Goal: Communication & Community: Ask a question

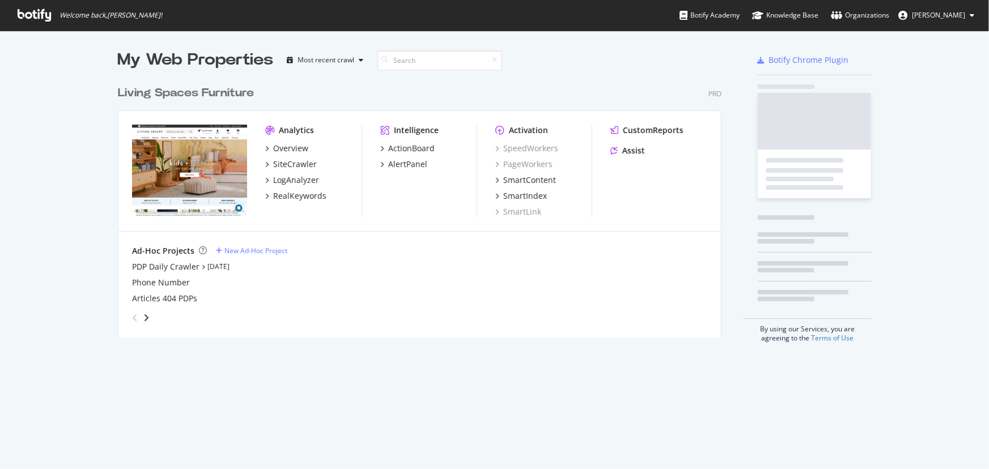
scroll to position [462, 974]
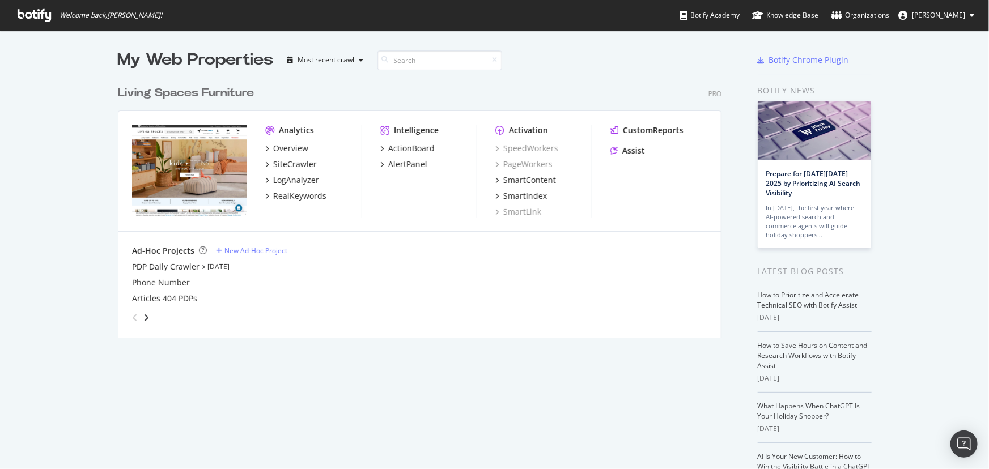
click at [949, 22] on button "[PERSON_NAME]" at bounding box center [937, 15] width 94 height 18
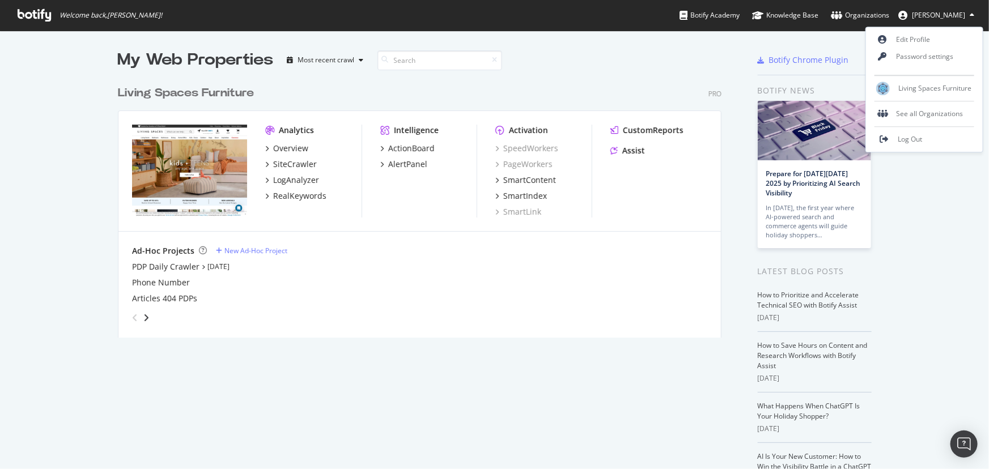
click at [864, 22] on link "Organizations" at bounding box center [860, 15] width 58 height 31
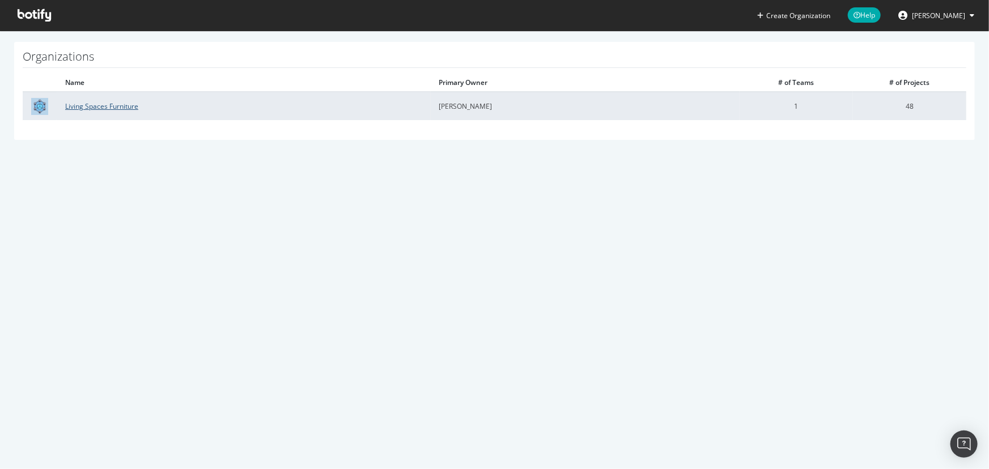
click at [108, 102] on link "Living Spaces Furniture" at bounding box center [101, 106] width 73 height 10
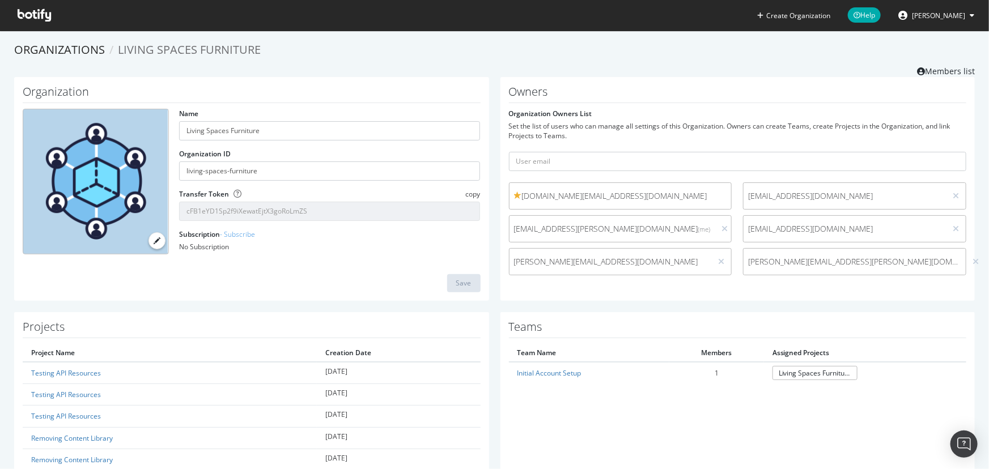
drag, startPoint x: 319, startPoint y: 213, endPoint x: 164, endPoint y: 198, distance: 156.1
click at [164, 198] on div "Name Living Spaces Furniture Organization ID living-spaces-furniture Transfer T…" at bounding box center [251, 186] width 469 height 155
click at [33, 16] on icon at bounding box center [34, 15] width 33 height 12
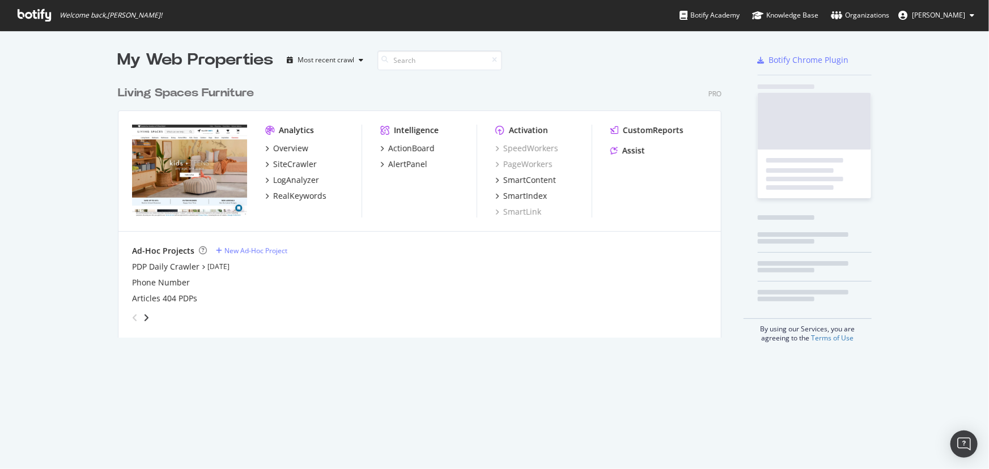
scroll to position [259, 605]
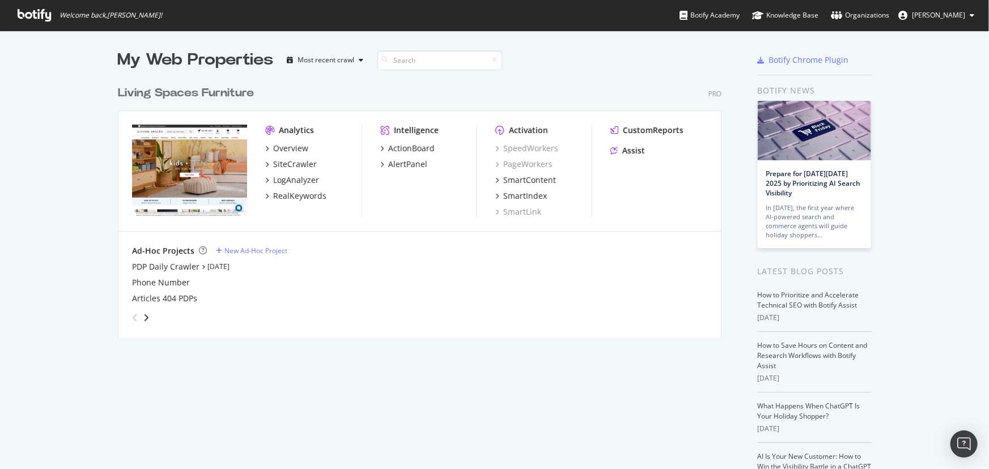
click at [933, 18] on span "[PERSON_NAME]" at bounding box center [938, 15] width 53 height 10
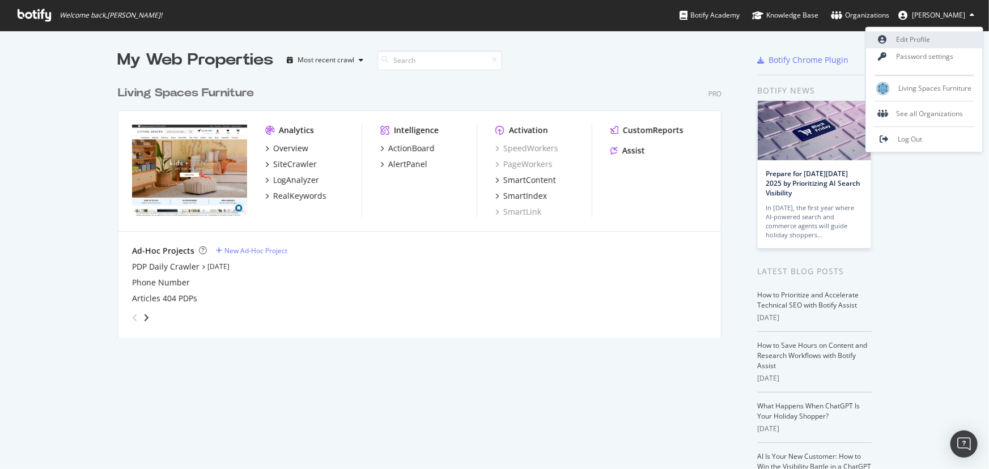
click at [906, 37] on link "Edit Profile" at bounding box center [924, 39] width 117 height 17
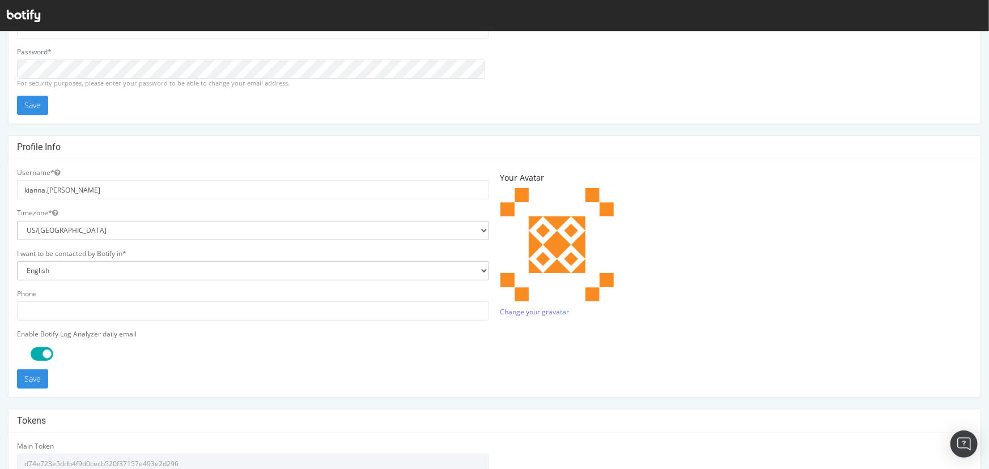
scroll to position [274, 0]
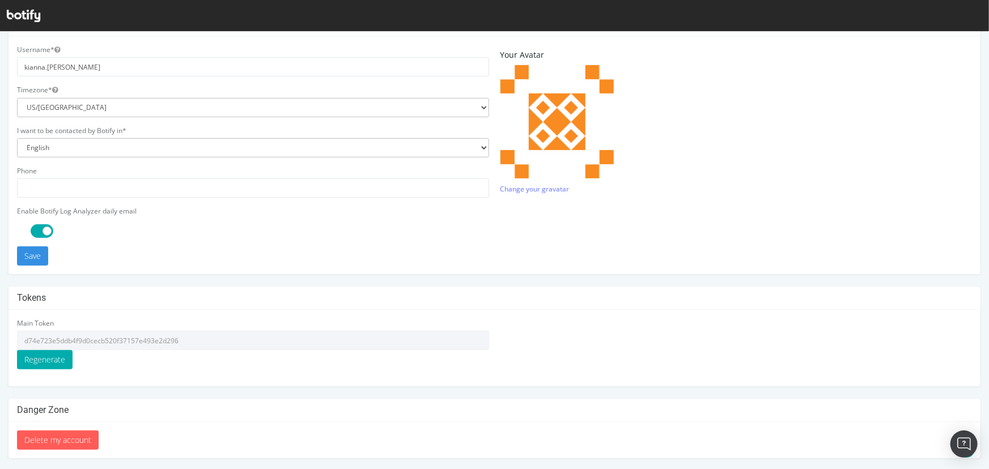
type input "kianna.vazquez@livingspaces.com"
drag, startPoint x: 184, startPoint y: 341, endPoint x: 16, endPoint y: 339, distance: 168.4
click at [16, 339] on div "Main Token d74e723e5ddb4f9d0cecb520f37157e493e2d296 Regenerate" at bounding box center [253, 348] width 484 height 60
click at [960, 438] on img "Open Intercom Messenger" at bounding box center [964, 444] width 15 height 15
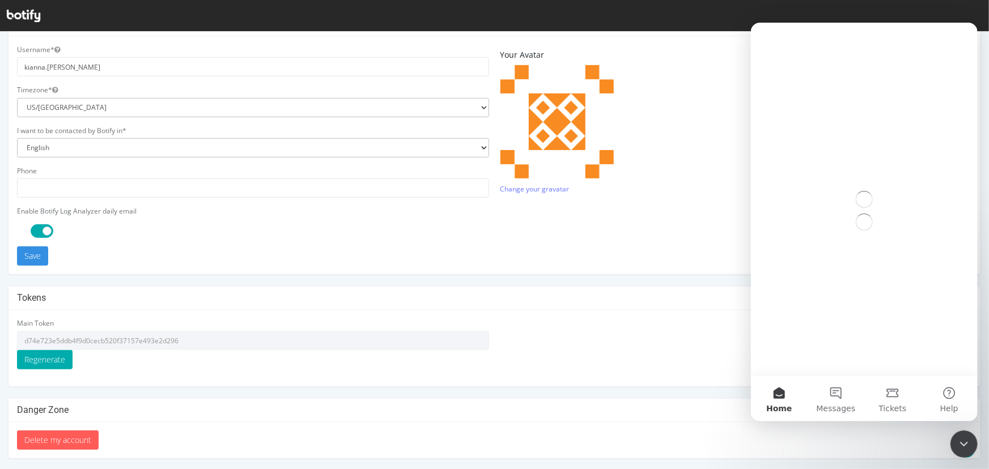
scroll to position [0, 0]
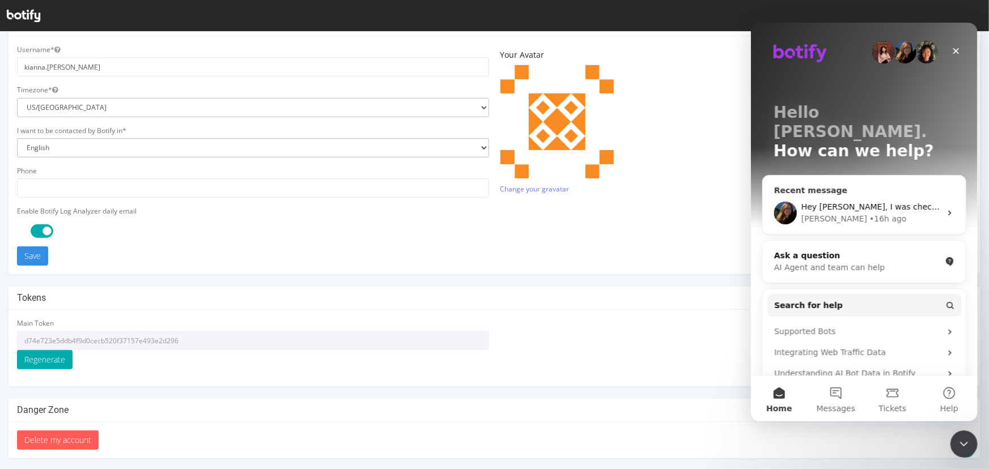
click at [860, 192] on div "Hey Kianna, I was checking through our documentation and the call I found here …" at bounding box center [864, 213] width 203 height 42
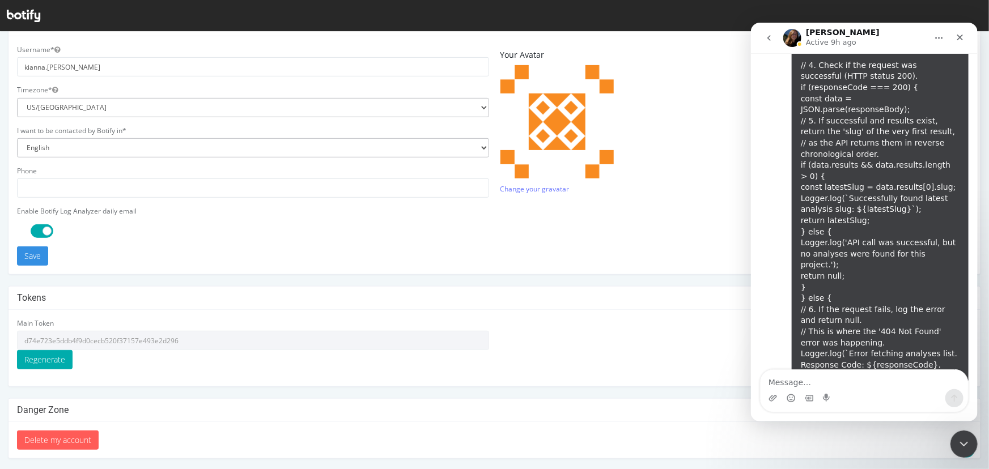
scroll to position [9270, 0]
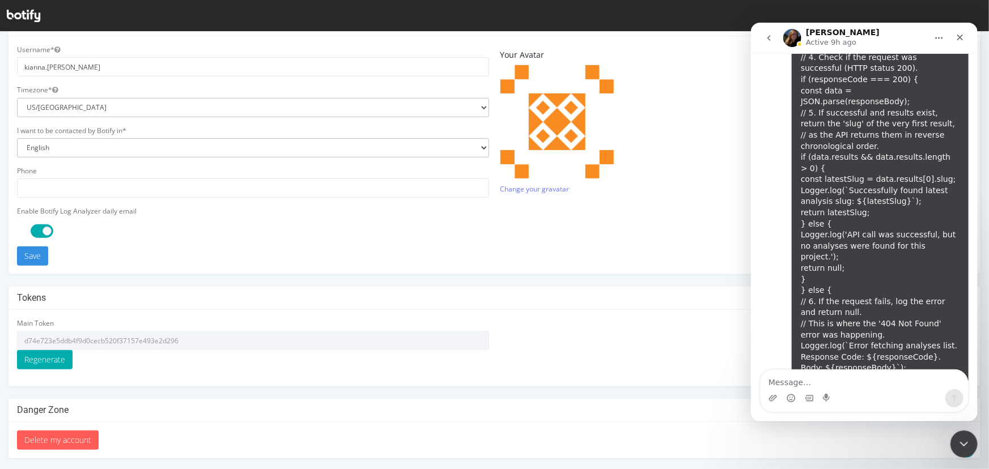
click at [833, 382] on textarea "Message…" at bounding box center [864, 379] width 208 height 19
type textarea "I"
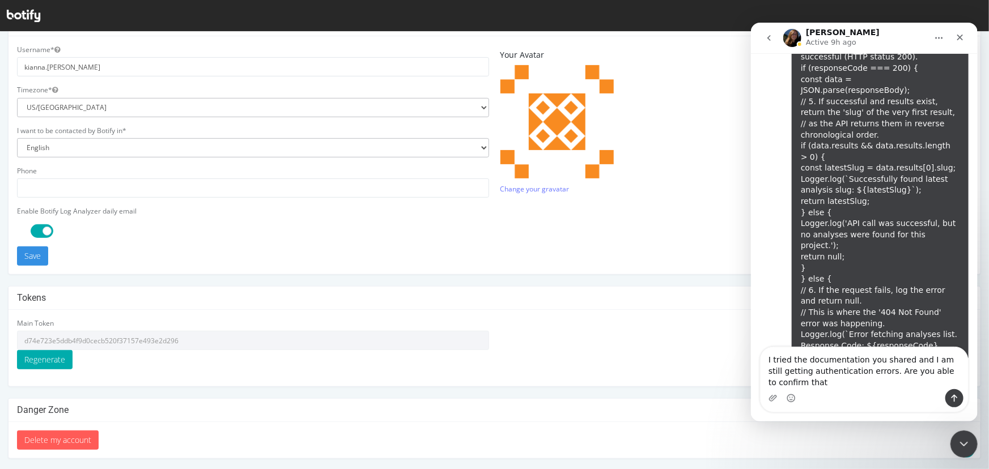
scroll to position [9293, 0]
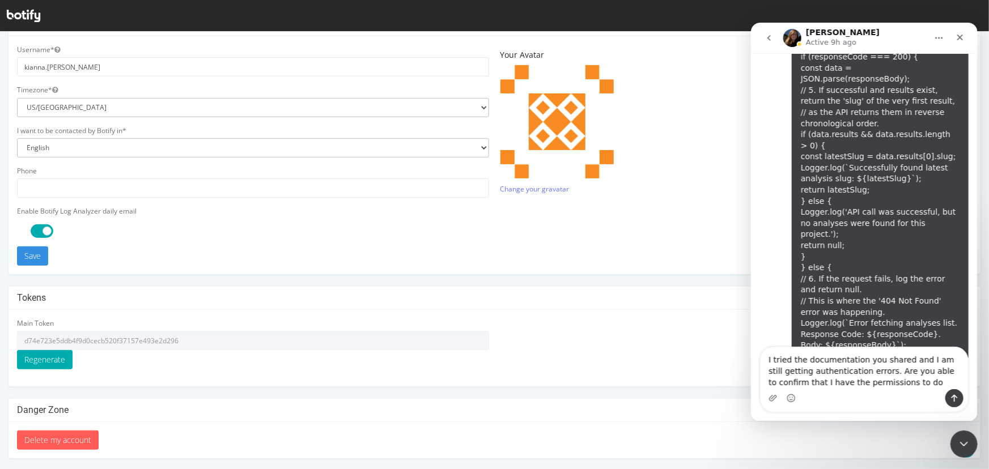
type textarea "I tried the documentation you shared and I am still getting authentication erro…"
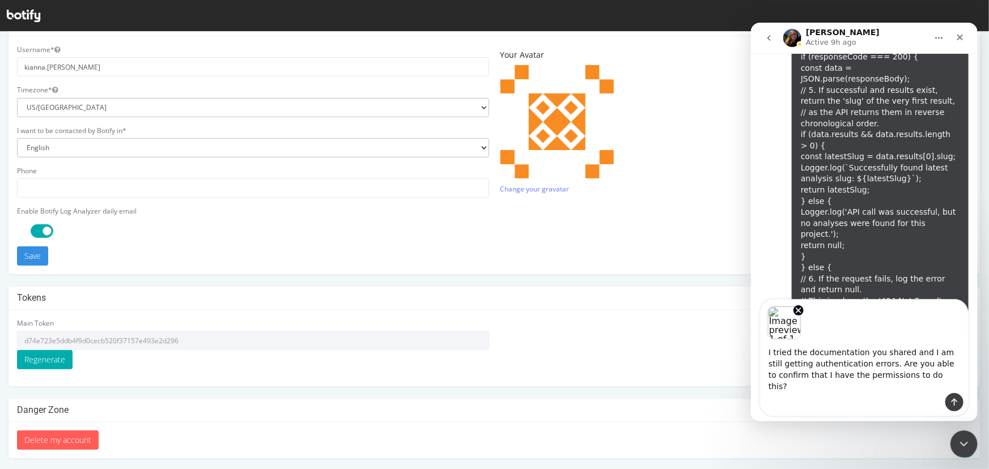
scroll to position [9333, 0]
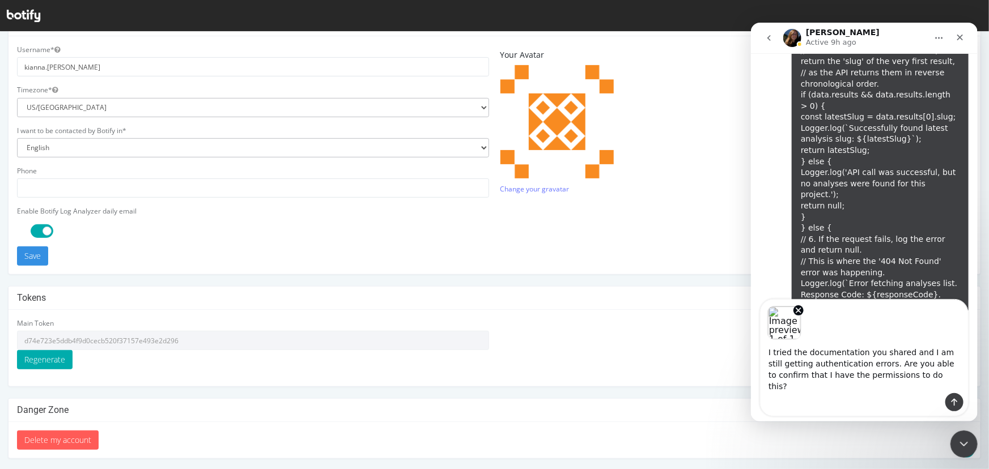
drag, startPoint x: 862, startPoint y: 380, endPoint x: 898, endPoint y: 383, distance: 35.9
click at [898, 383] on textarea "I tried the documentation you shared and I am still getting authentication erro…" at bounding box center [864, 366] width 208 height 53
type textarea "I tried the documentation you shared and I am still getting authentication erro…"
click at [953, 399] on icon "Send a message…" at bounding box center [954, 402] width 6 height 7
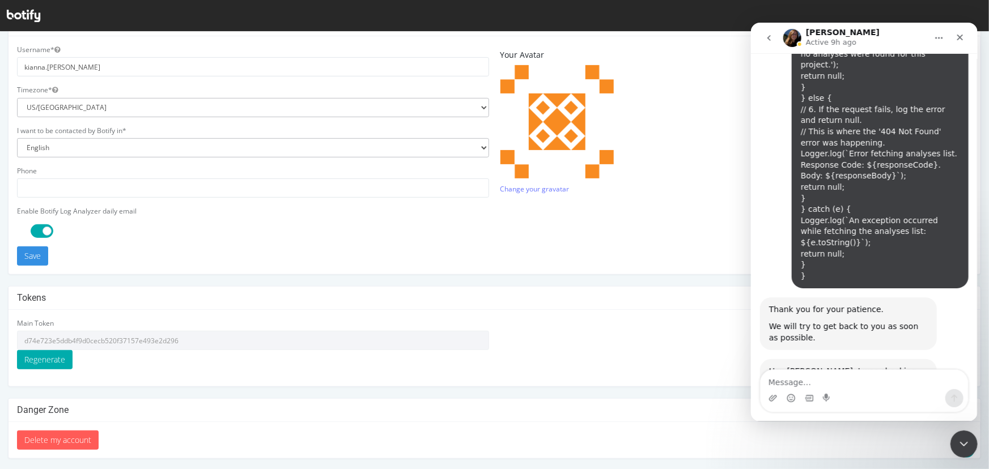
scroll to position [9510, 0]
